Goal: Transaction & Acquisition: Book appointment/travel/reservation

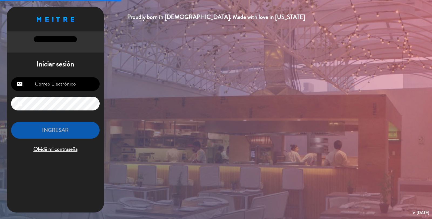
click at [62, 88] on input "email" at bounding box center [55, 84] width 89 height 14
type input "[EMAIL_ADDRESS][DOMAIN_NAME]"
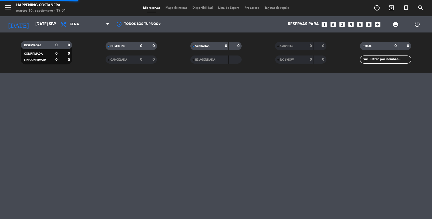
click at [374, 9] on icon "add_circle_outline" at bounding box center [377, 8] width 6 height 6
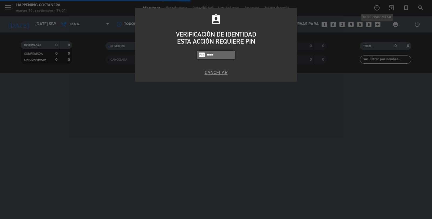
type input "6586"
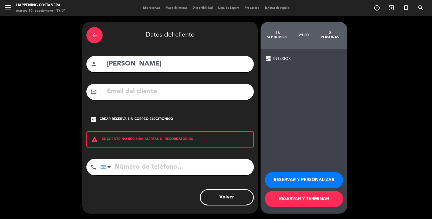
click at [175, 15] on div "menu Happening Costanera martes 16. septiembre - 19:01 Mis reservas Mapa de mes…" at bounding box center [216, 8] width 432 height 16
click at [177, 8] on span "Mapa de mesas" at bounding box center [176, 7] width 27 height 3
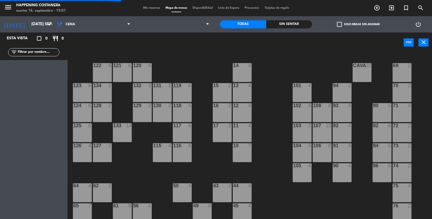
click at [380, 9] on icon "add_circle_outline" at bounding box center [377, 8] width 6 height 6
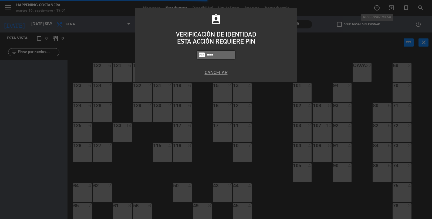
type input "6586"
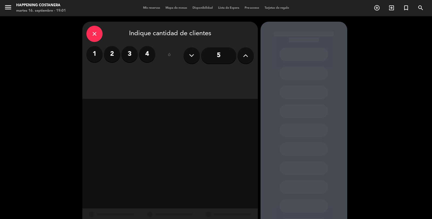
click at [247, 56] on icon at bounding box center [245, 55] width 5 height 8
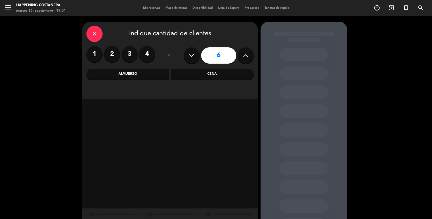
click at [219, 75] on div "Cena" at bounding box center [212, 74] width 83 height 11
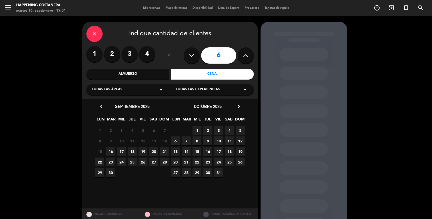
click at [145, 153] on span "19" at bounding box center [143, 151] width 9 height 9
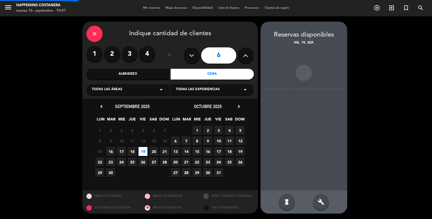
scroll to position [22, 0]
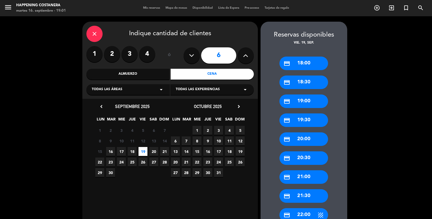
click at [297, 151] on div "credit_card 20:30" at bounding box center [304, 158] width 49 height 14
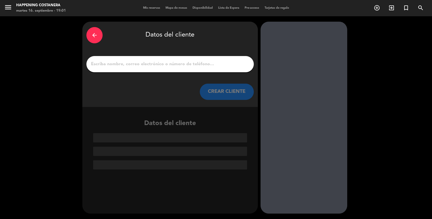
click at [179, 60] on input "1" at bounding box center [170, 64] width 159 height 8
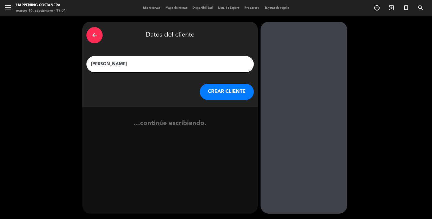
type input "[PERSON_NAME]"
click at [223, 84] on button "CREAR CLIENTE" at bounding box center [227, 92] width 54 height 16
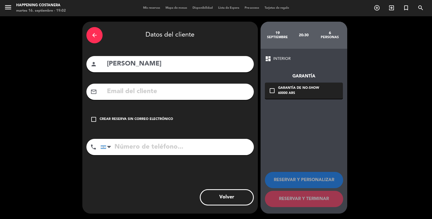
click at [152, 139] on input "tel" at bounding box center [178, 147] width 154 height 16
type input "1152216089"
click at [100, 116] on div "Crear reserva sin correo electrónico" at bounding box center [137, 118] width 74 height 5
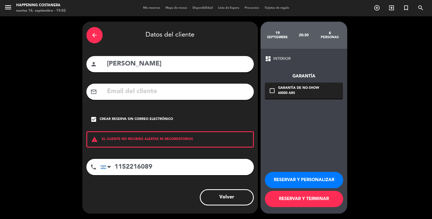
click at [294, 206] on button "RESERVAR Y TERMINAR" at bounding box center [304, 199] width 78 height 16
